Goal: Transaction & Acquisition: Download file/media

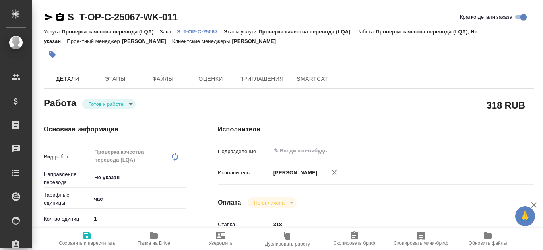
type textarea "x"
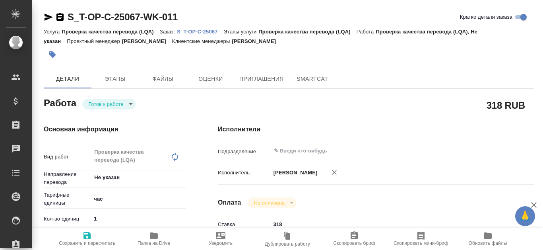
type textarea "x"
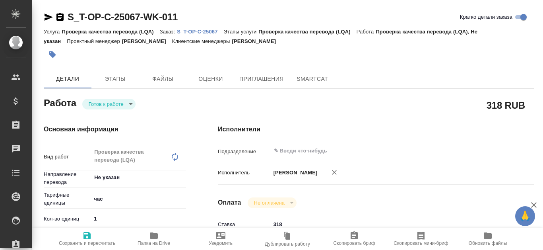
type textarea "x"
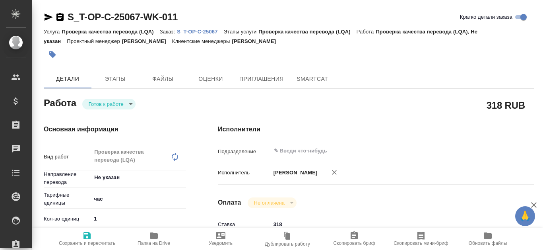
type textarea "x"
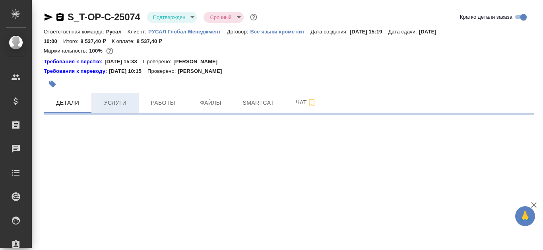
select select "RU"
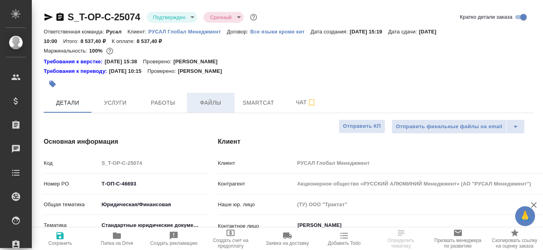
type textarea "x"
type input "[PERSON_NAME]"
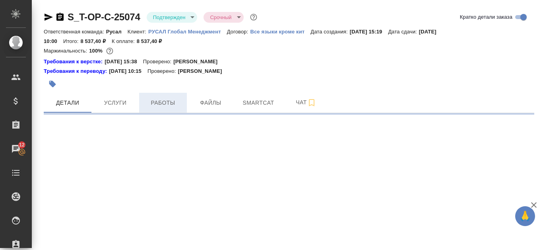
select select "RU"
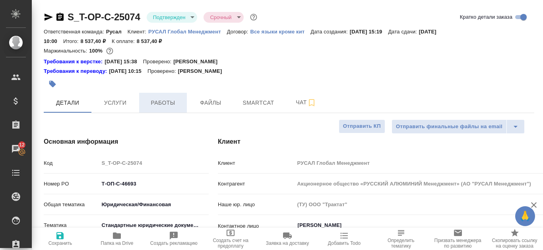
type textarea "x"
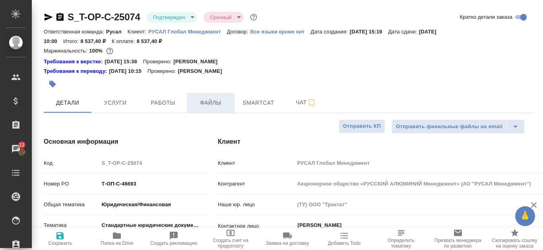
click at [215, 96] on button "Файлы" at bounding box center [211, 103] width 48 height 20
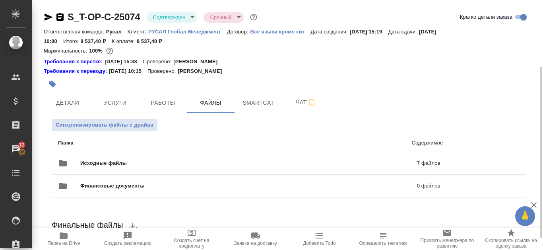
scroll to position [40, 0]
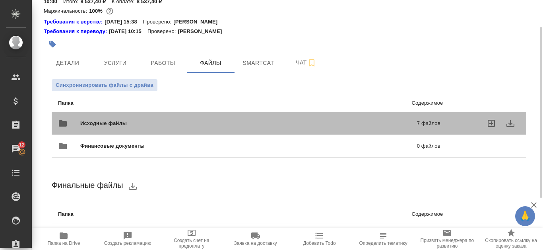
click at [359, 122] on p "7 файлов" at bounding box center [356, 123] width 169 height 8
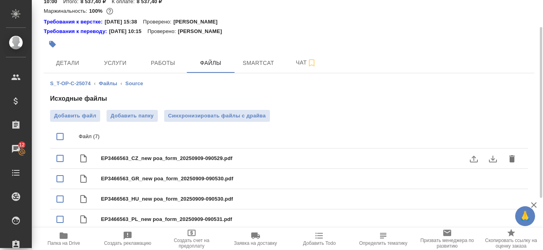
click at [188, 157] on span "EP3466563_CZ_new poa_form_20250909-090529.pdf" at bounding box center [305, 158] width 408 height 8
checkbox input "true"
click at [493, 159] on icon "download" at bounding box center [493, 158] width 8 height 7
click at [227, 197] on span "EP3466563_HU_new poa_form_20250909-090530.pdf" at bounding box center [305, 199] width 408 height 8
checkbox input "true"
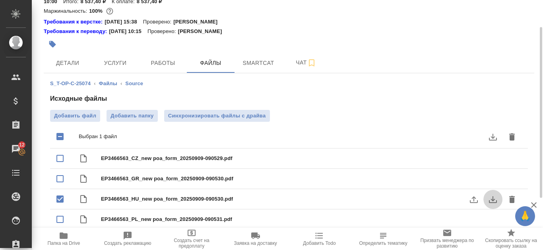
click at [492, 199] on icon "download" at bounding box center [493, 199] width 8 height 7
